Goal: Task Accomplishment & Management: Use online tool/utility

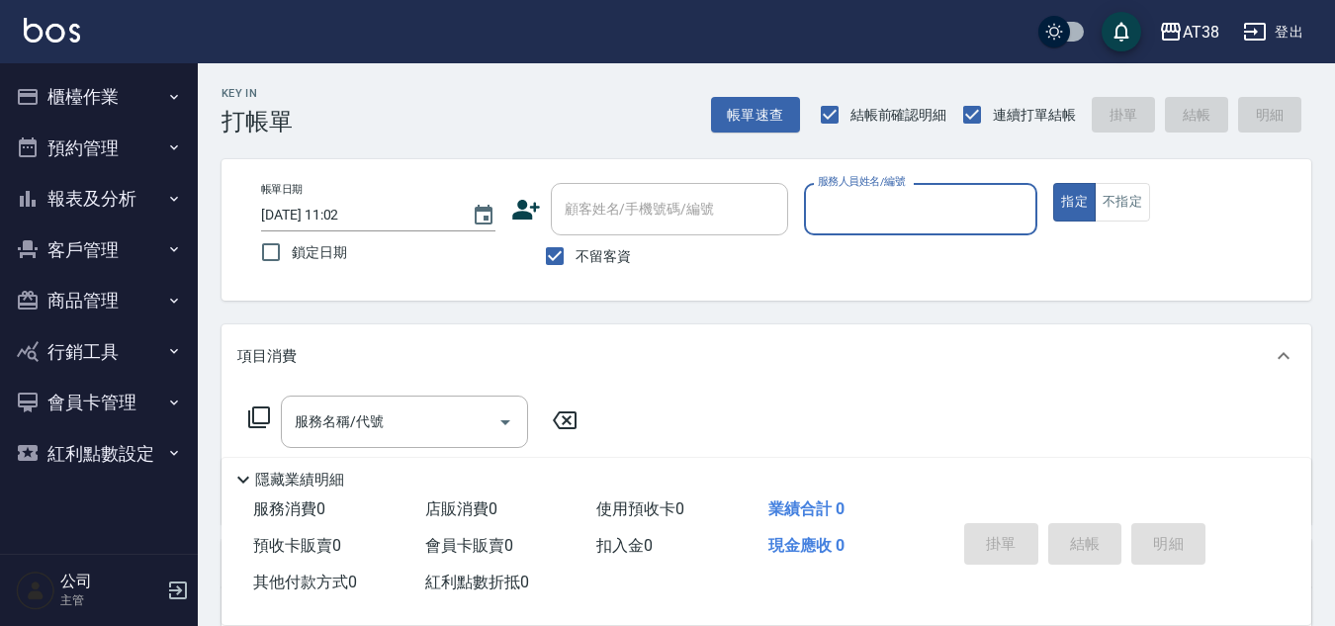
click at [137, 103] on button "櫃檯作業" at bounding box center [99, 96] width 182 height 51
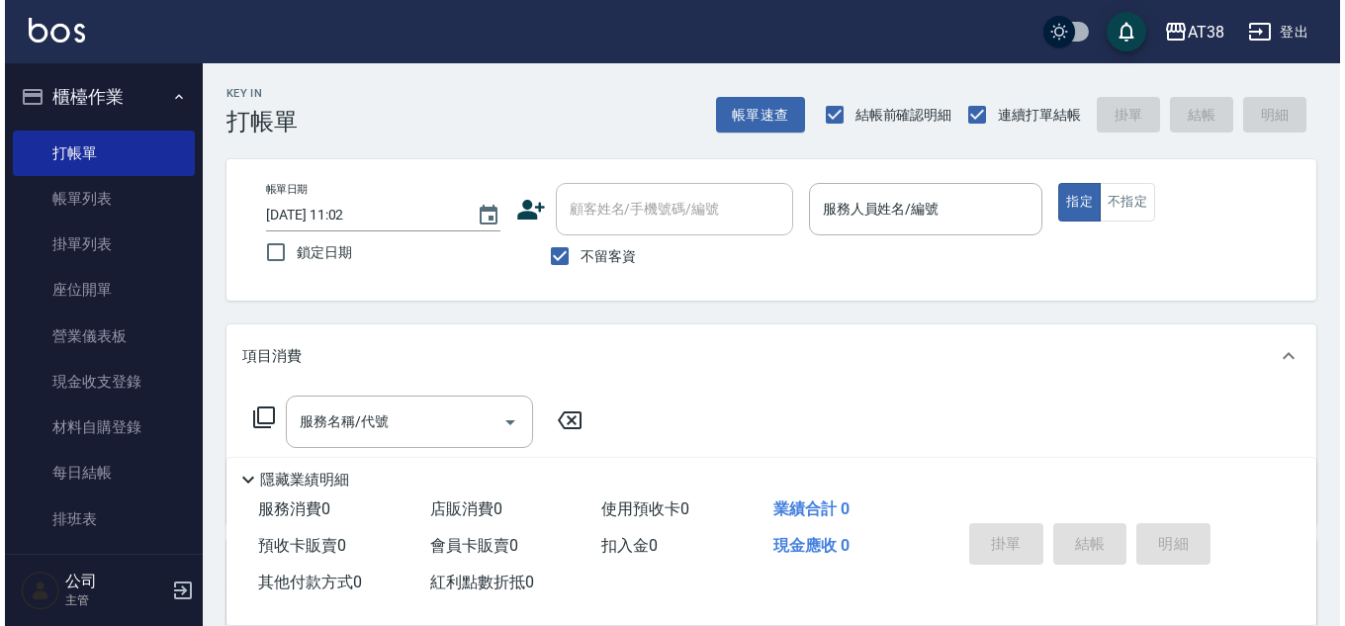
scroll to position [198, 0]
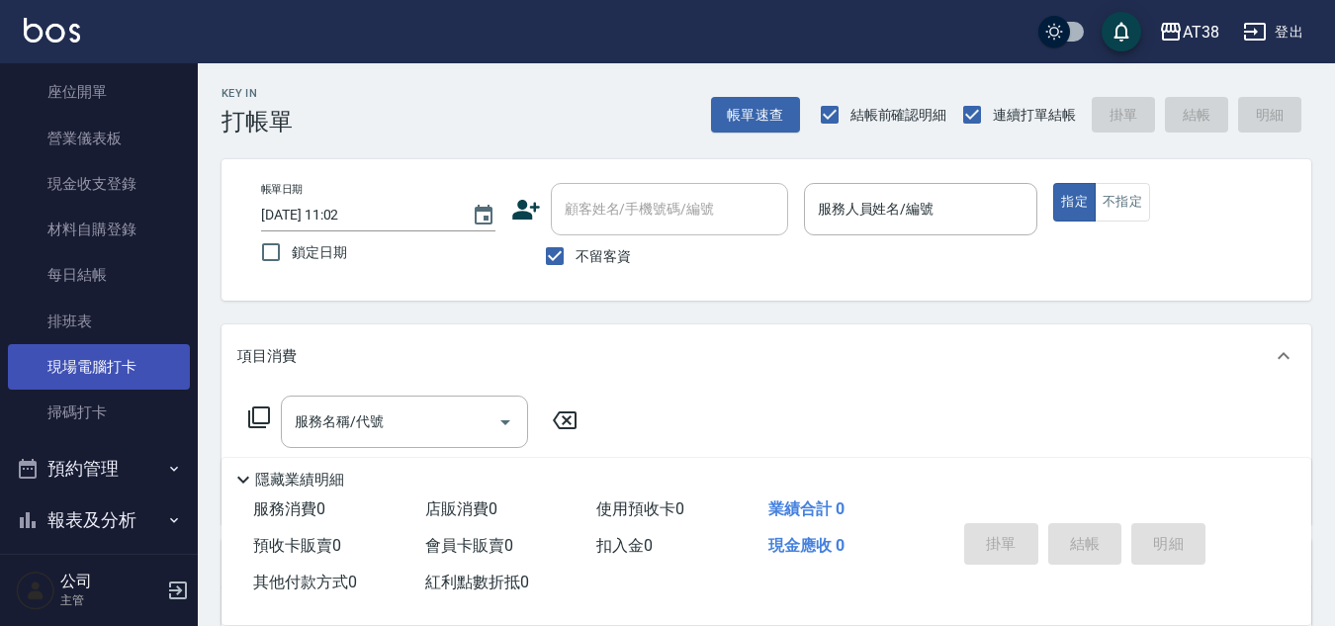
click at [120, 370] on link "現場電腦打卡" at bounding box center [99, 366] width 182 height 45
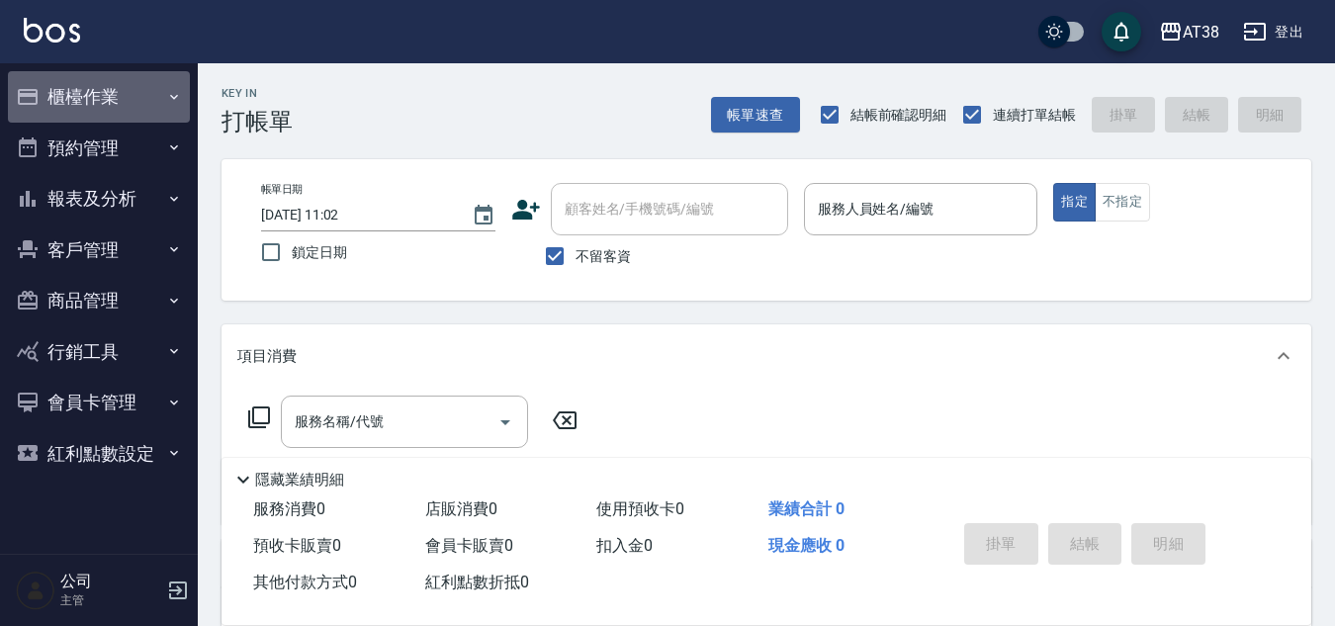
click at [121, 104] on button "櫃檯作業" at bounding box center [99, 96] width 182 height 51
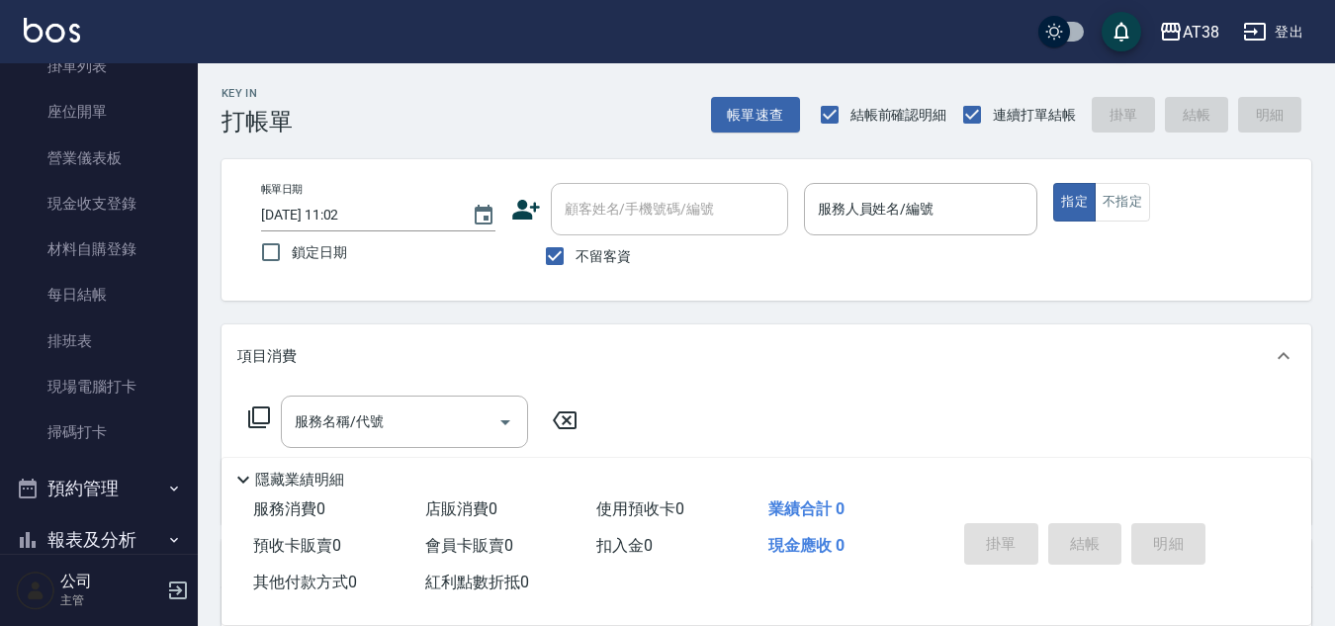
scroll to position [198, 0]
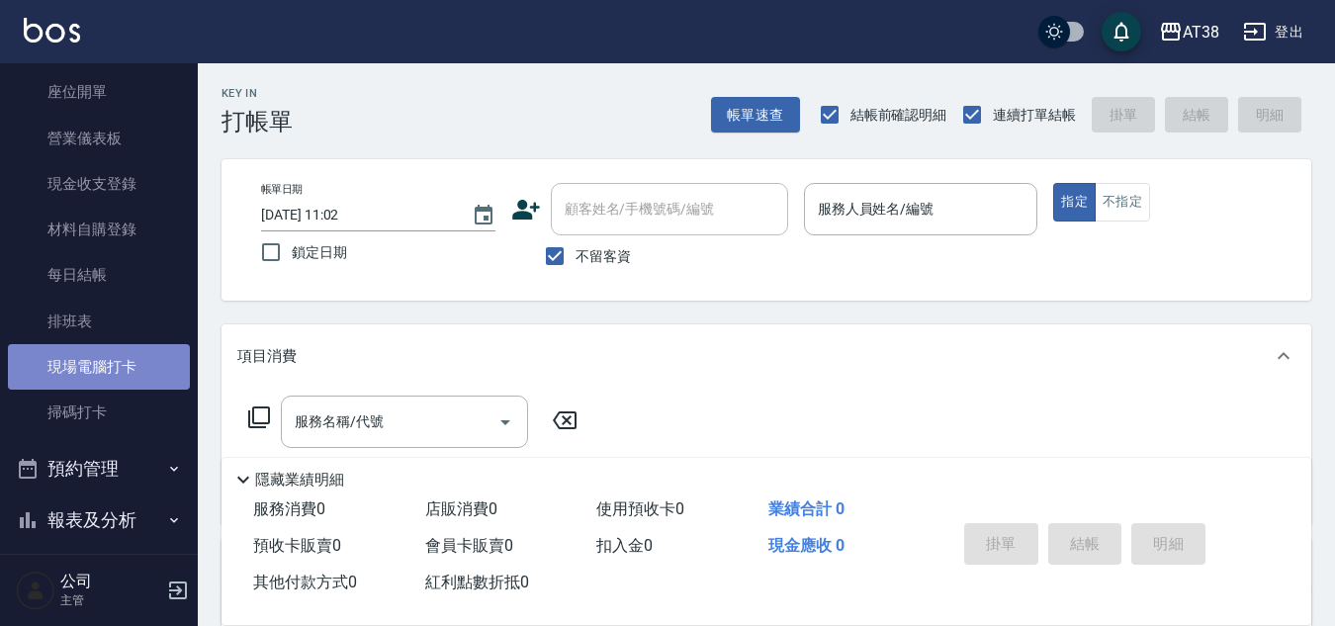
click at [108, 377] on link "現場電腦打卡" at bounding box center [99, 366] width 182 height 45
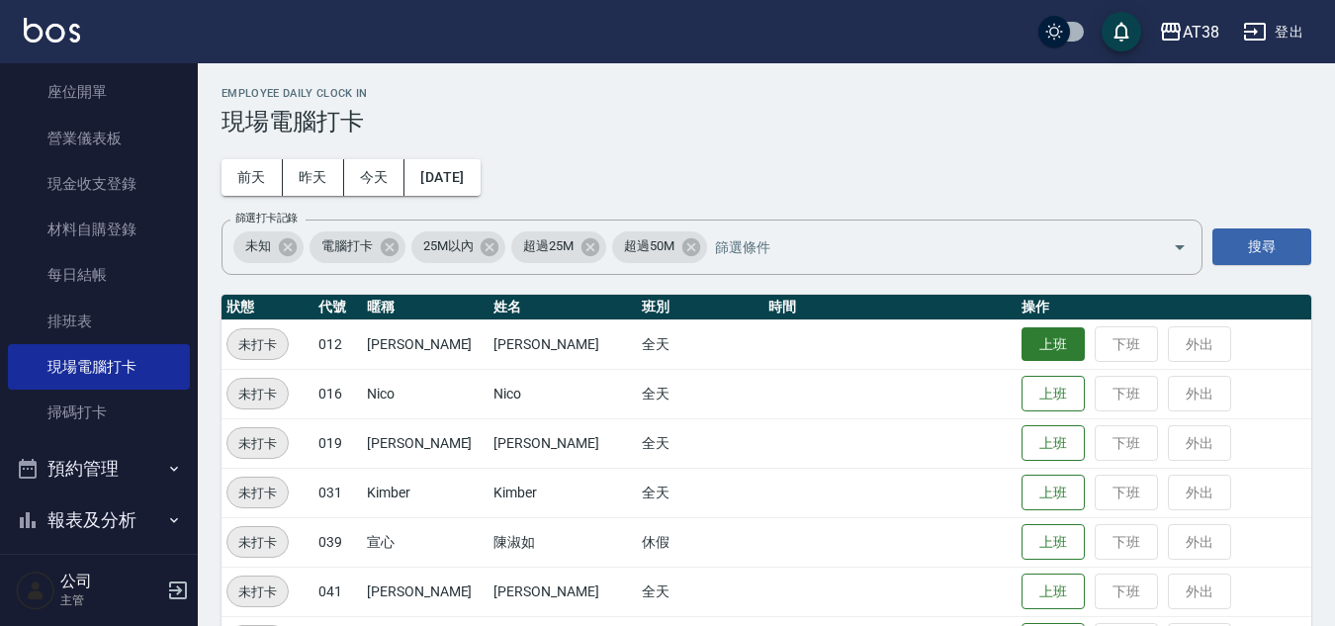
click at [1021, 328] on button "上班" at bounding box center [1052, 344] width 63 height 35
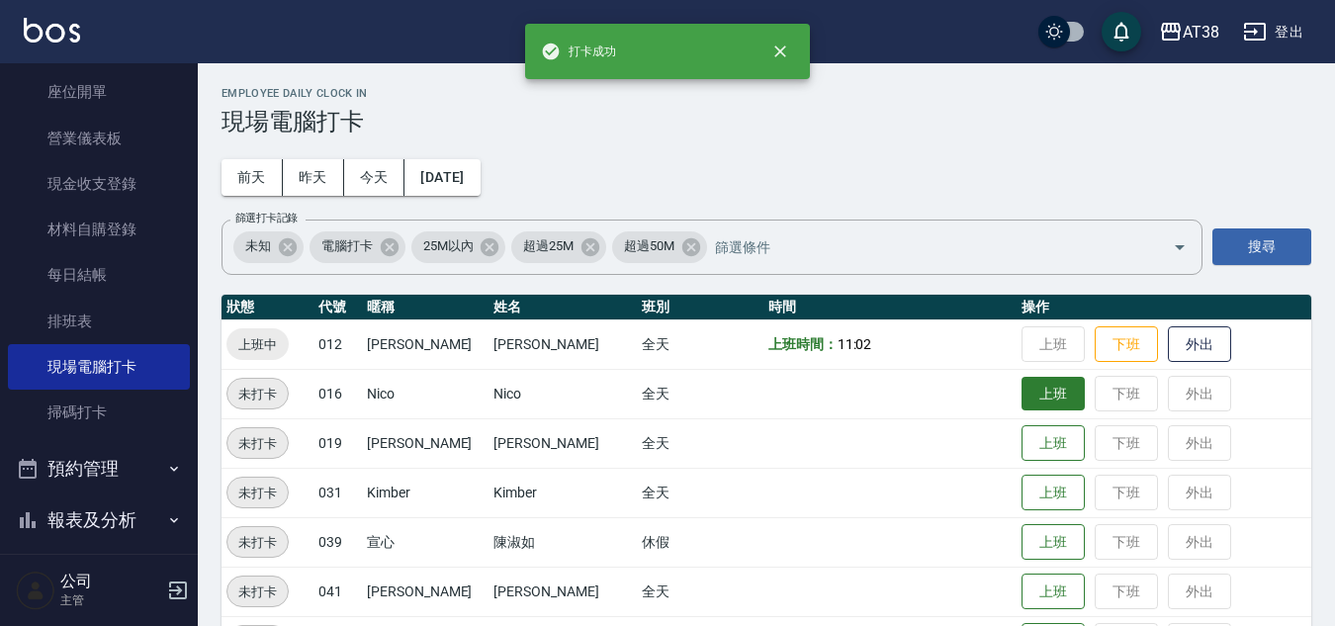
click at [1024, 392] on button "上班" at bounding box center [1052, 394] width 63 height 35
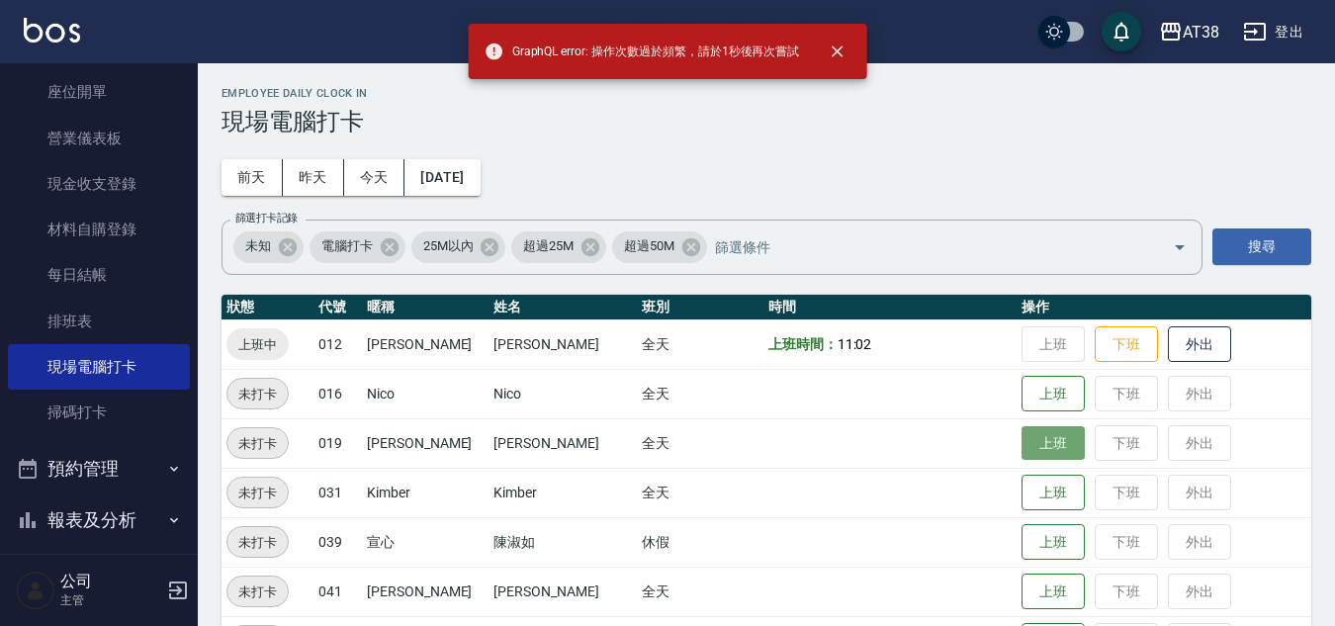
click at [1045, 455] on button "上班" at bounding box center [1052, 443] width 63 height 35
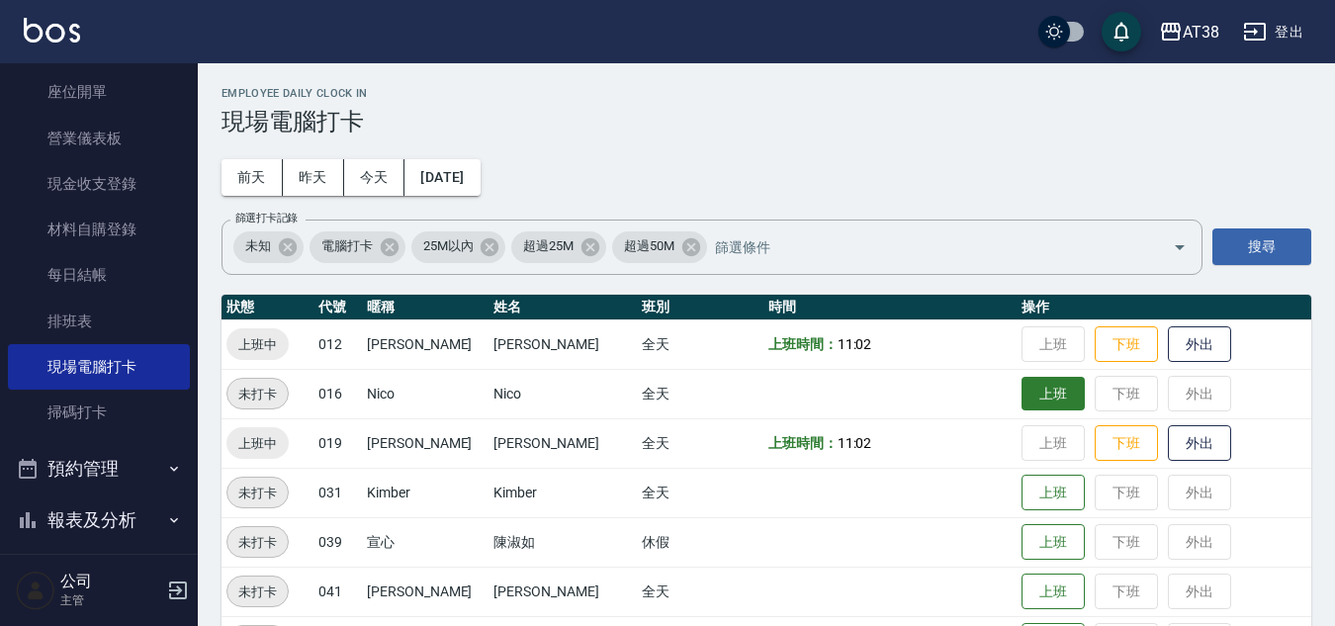
click at [1038, 406] on button "上班" at bounding box center [1052, 394] width 63 height 35
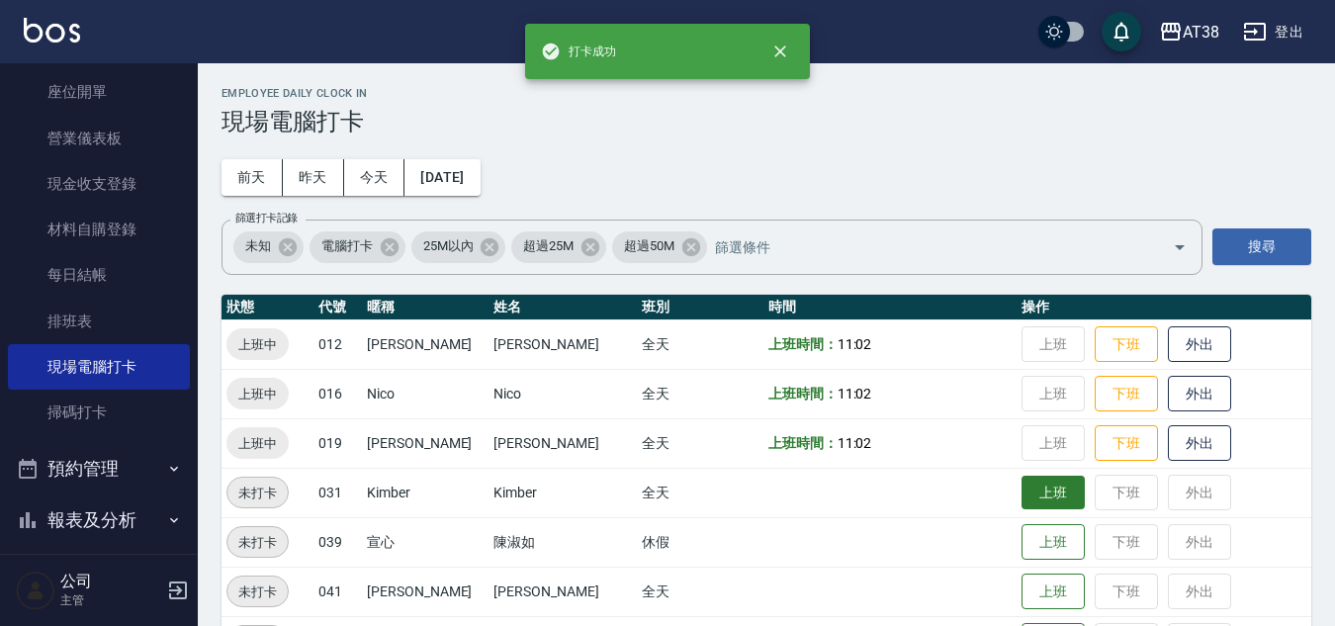
click at [1038, 478] on button "上班" at bounding box center [1052, 493] width 63 height 35
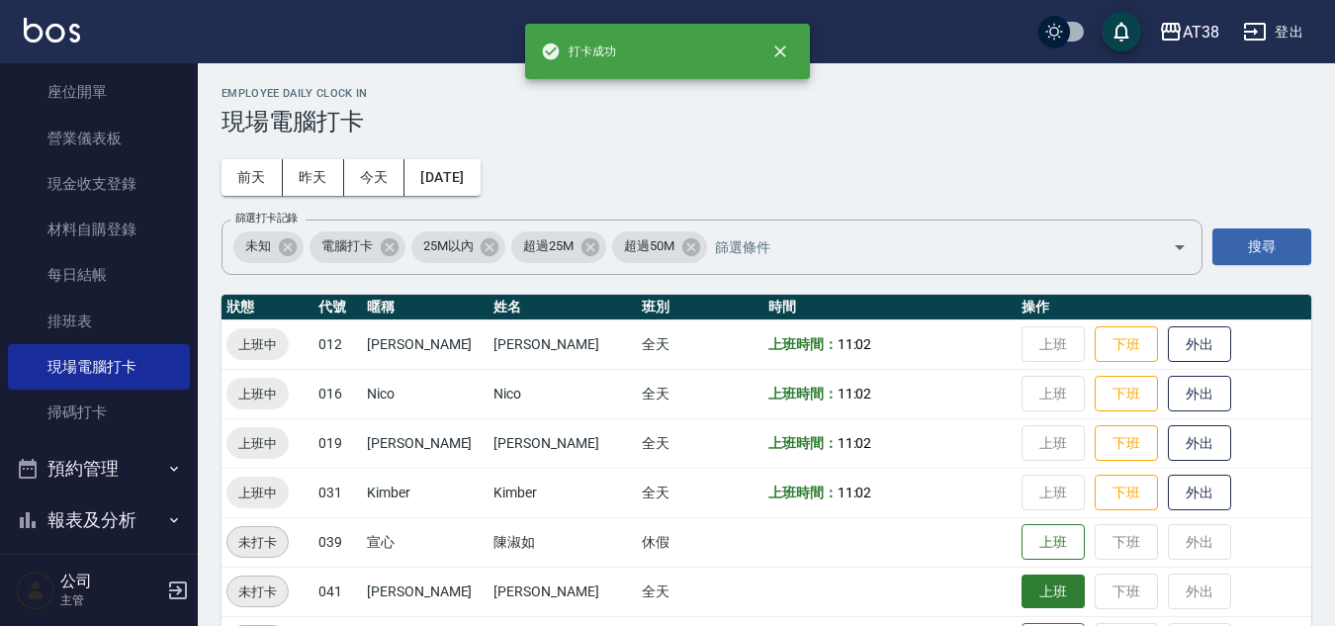
click at [1030, 587] on button "上班" at bounding box center [1052, 592] width 63 height 35
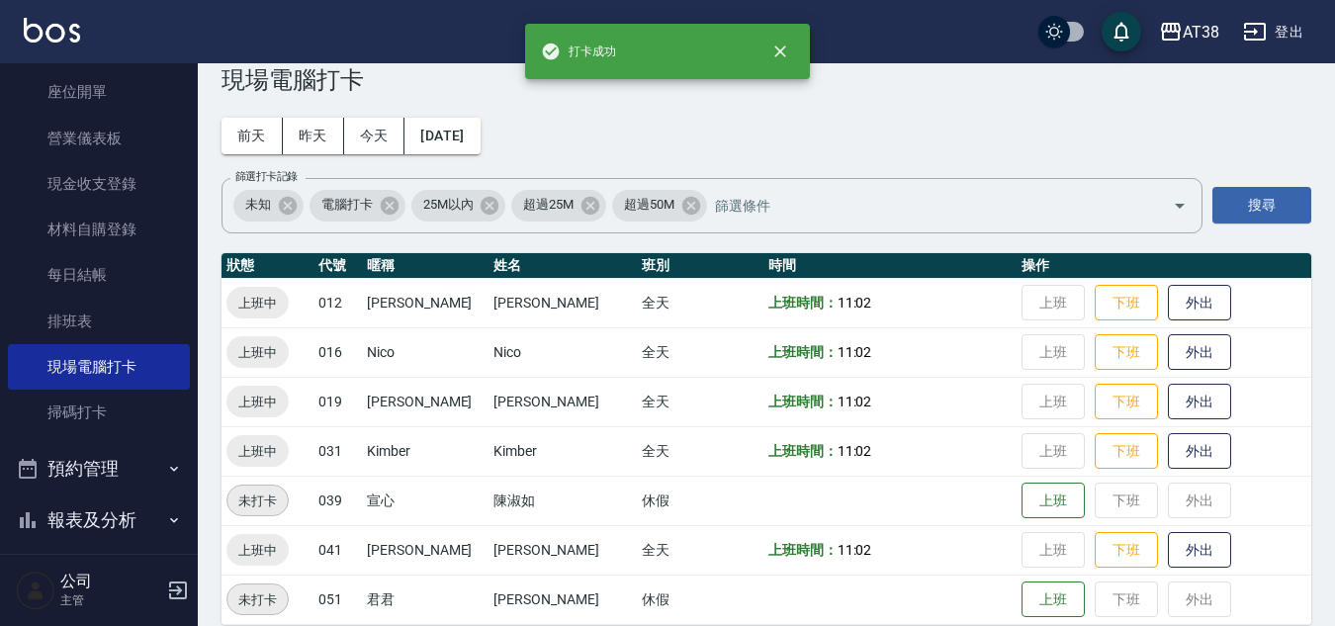
scroll to position [64, 0]
